Goal: Task Accomplishment & Management: Complete application form

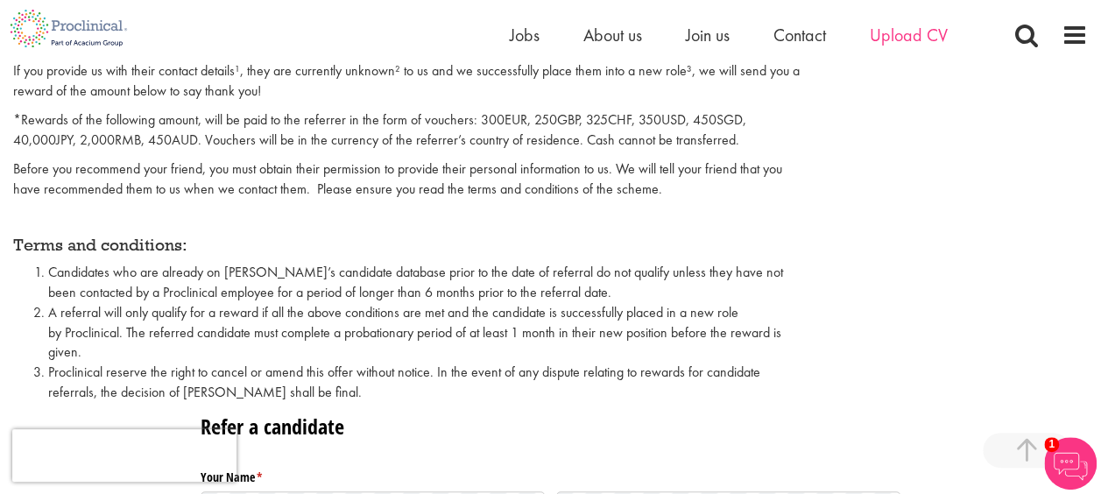
scroll to position [617, 0]
